Goal: Navigation & Orientation: Find specific page/section

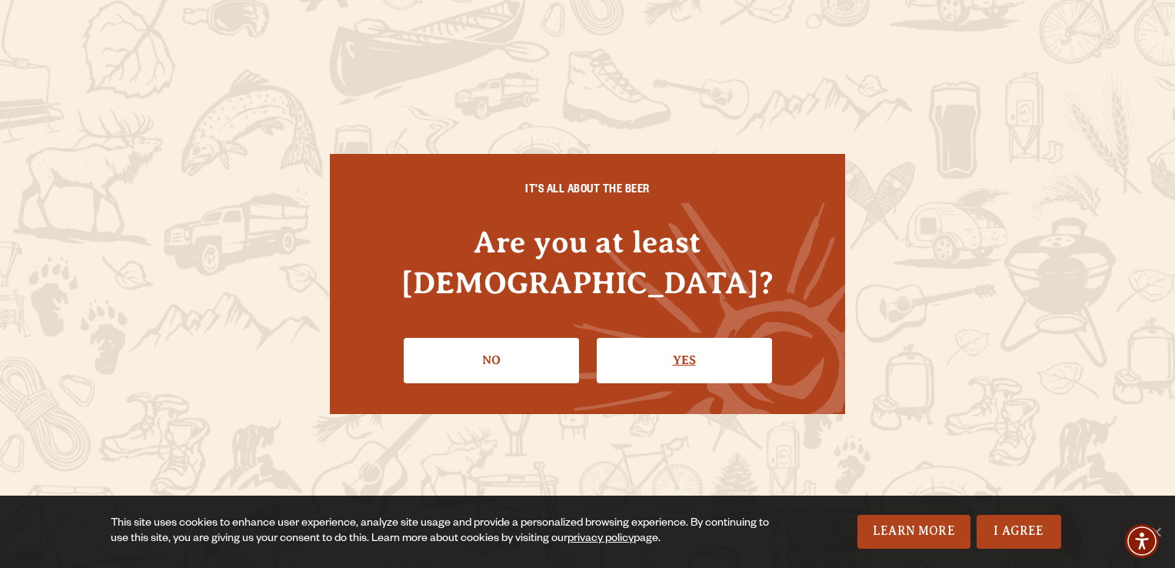
click at [707, 341] on link "Yes" at bounding box center [684, 360] width 175 height 45
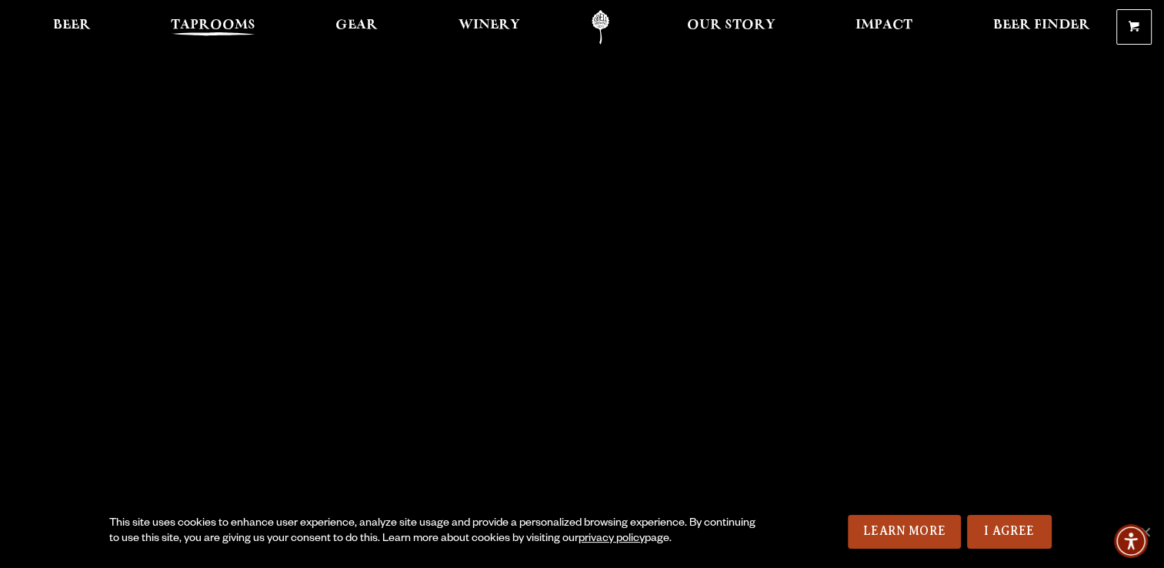
click at [217, 27] on span "Taprooms" at bounding box center [213, 25] width 85 height 12
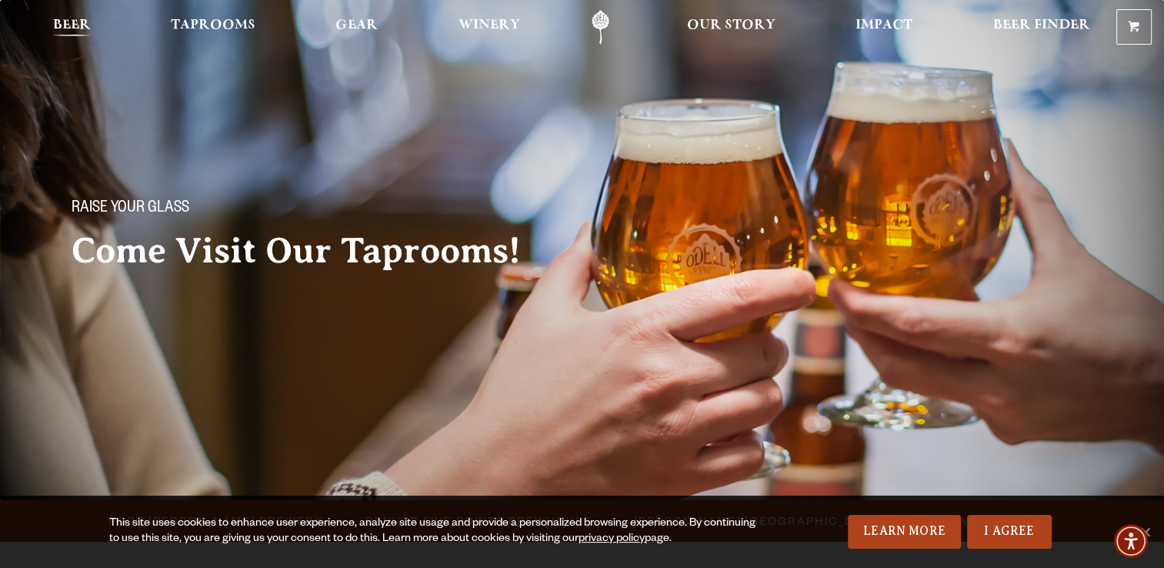
click at [74, 23] on span "Beer" at bounding box center [72, 25] width 38 height 12
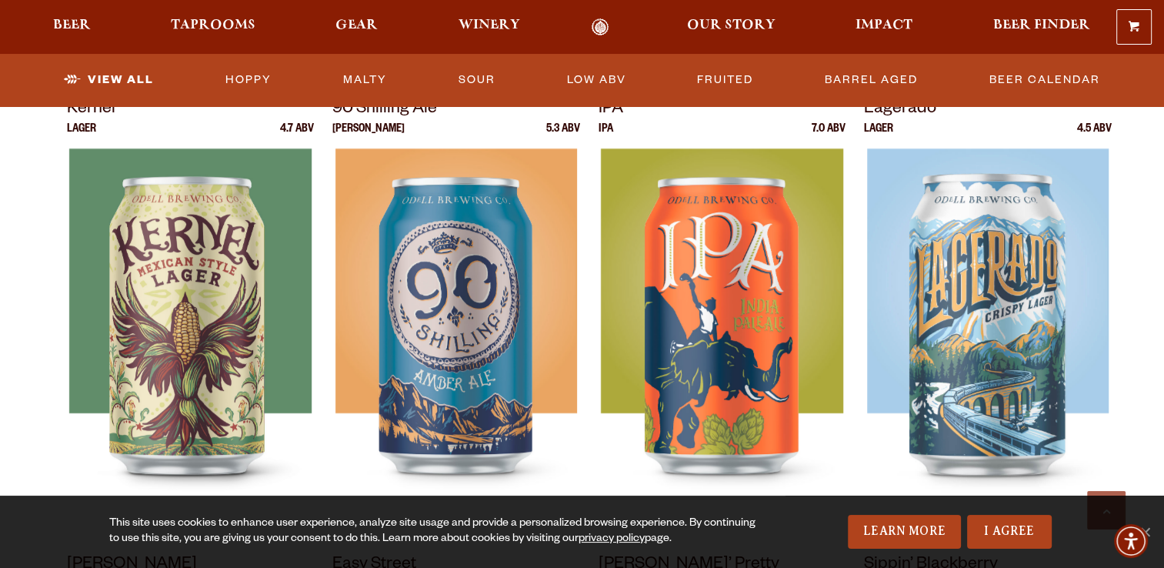
scroll to position [680, 0]
